Goal: Transaction & Acquisition: Subscribe to service/newsletter

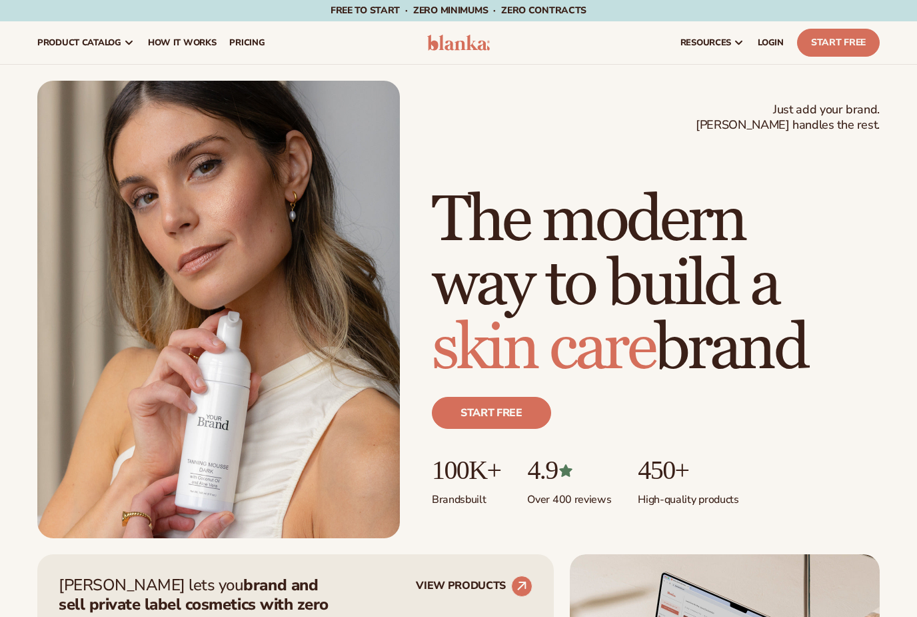
scroll to position [403, 0]
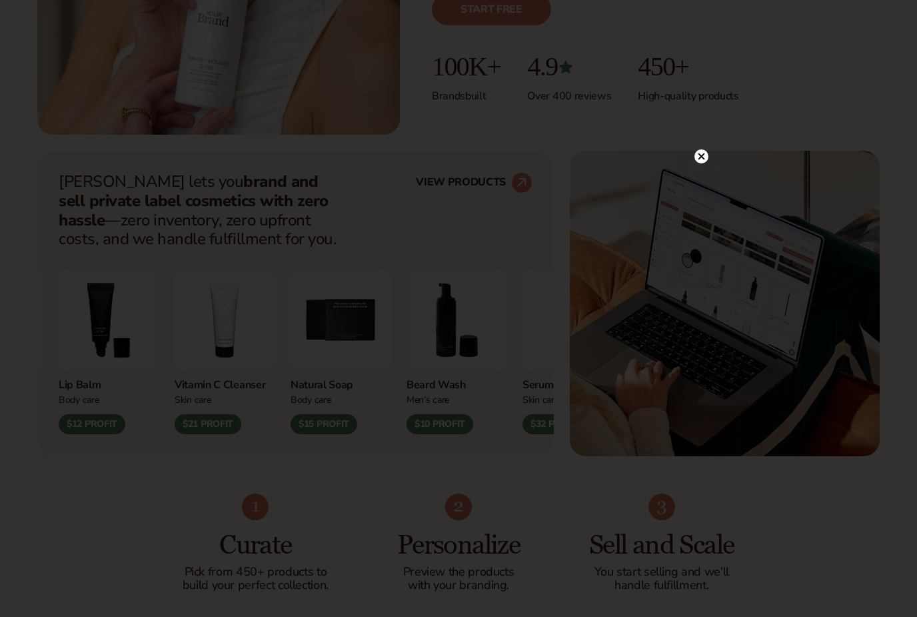
click at [699, 163] on circle at bounding box center [702, 156] width 14 height 14
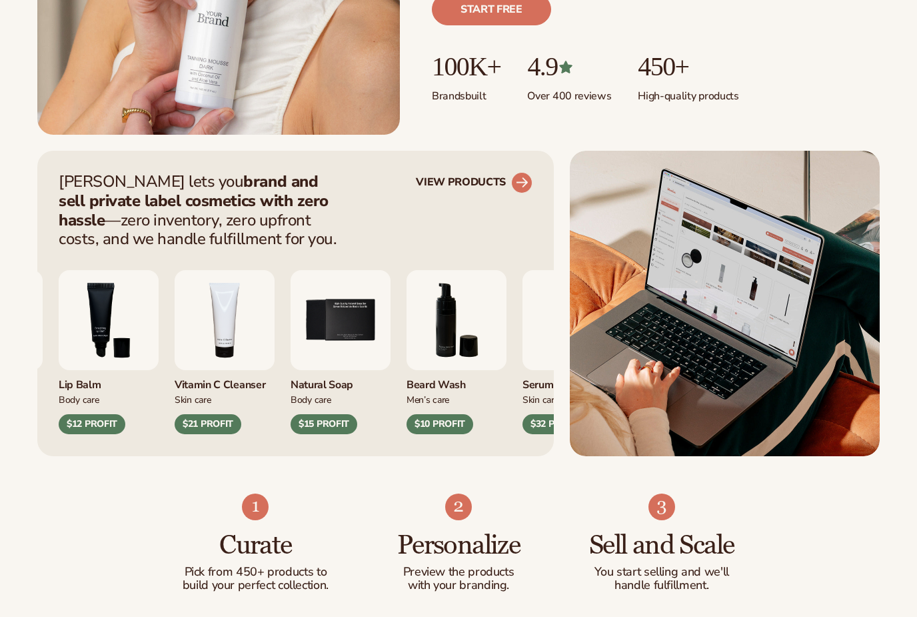
click at [513, 183] on circle at bounding box center [521, 182] width 29 height 29
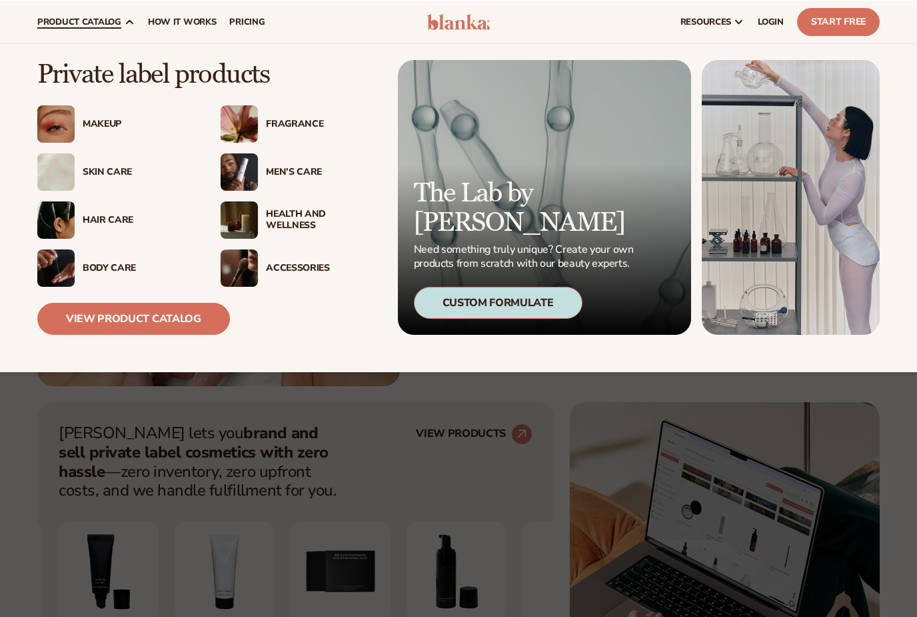
scroll to position [152, 0]
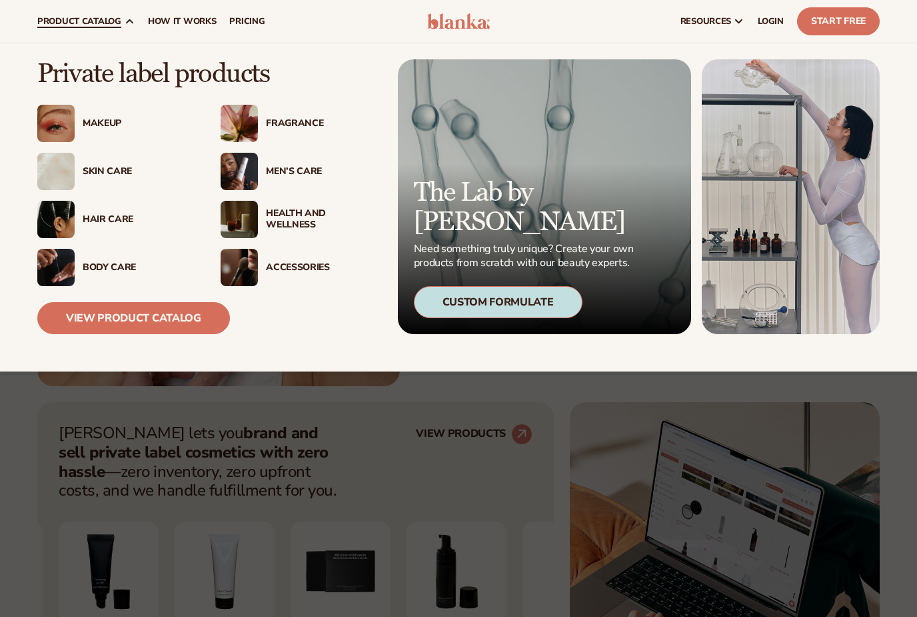
click at [78, 127] on div "Makeup" at bounding box center [134, 123] width 119 height 11
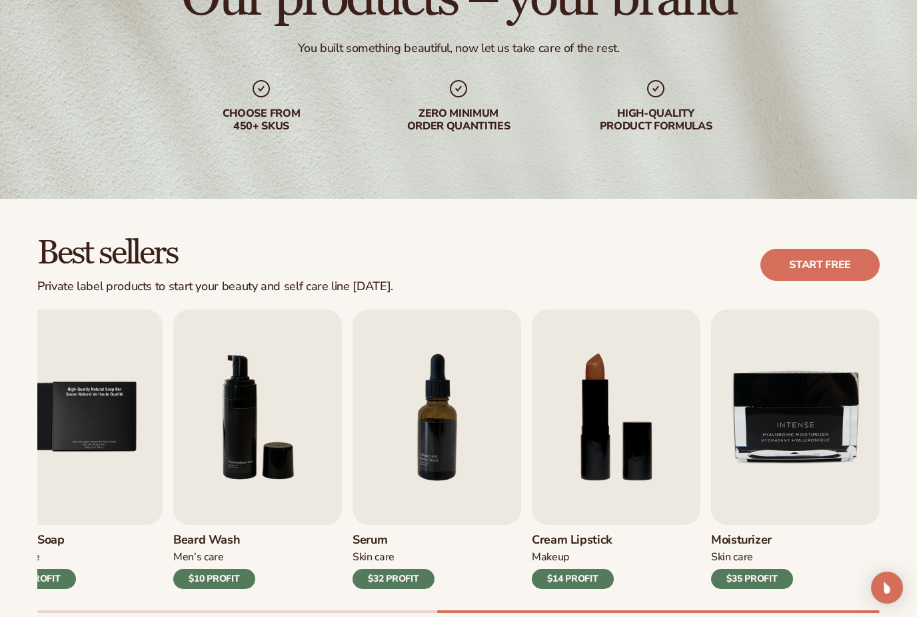
scroll to position [202, 0]
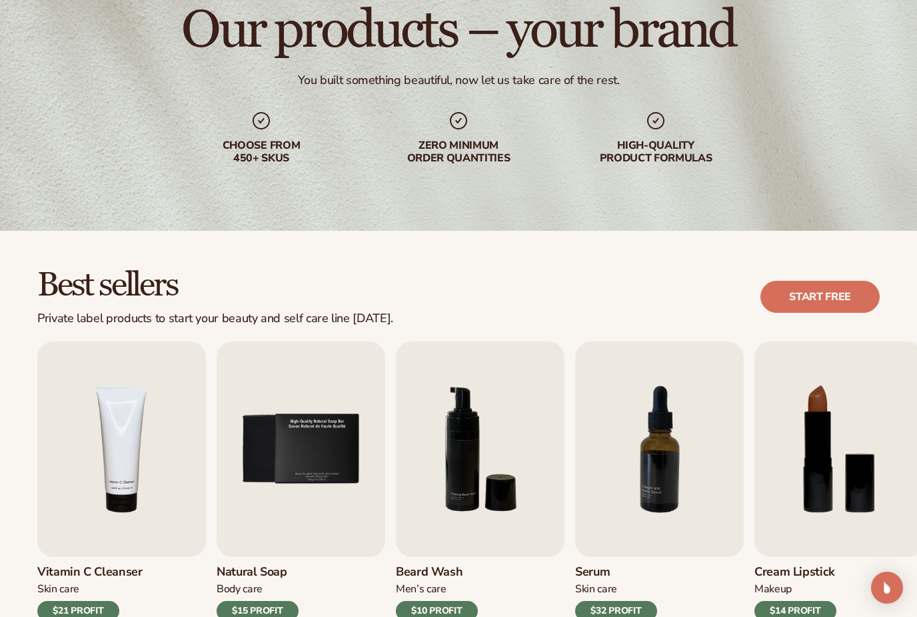
scroll to position [170, 0]
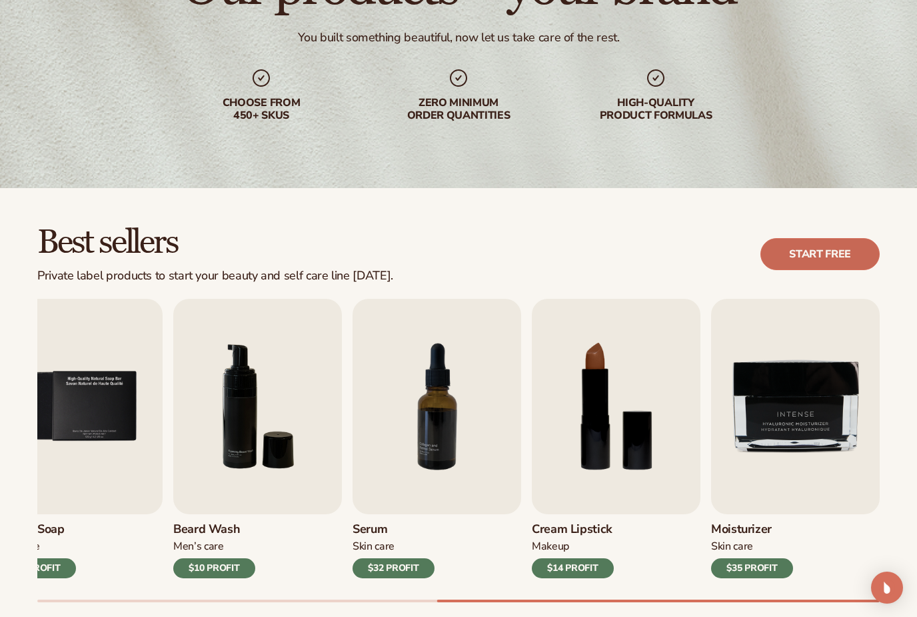
click at [805, 240] on link "Start free" at bounding box center [820, 254] width 119 height 32
